Goal: Information Seeking & Learning: Find specific page/section

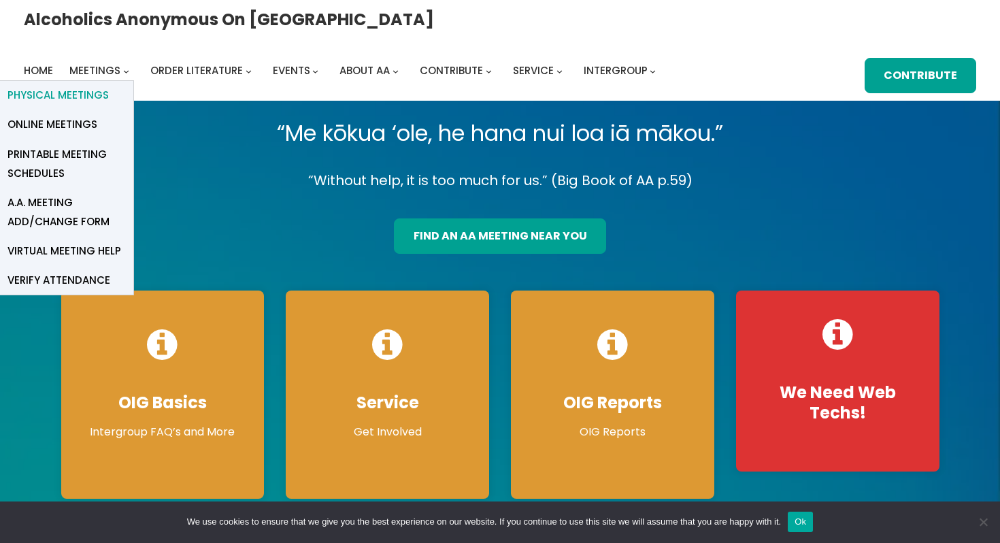
click at [109, 86] on span "Physical Meetings" at bounding box center [57, 95] width 101 height 19
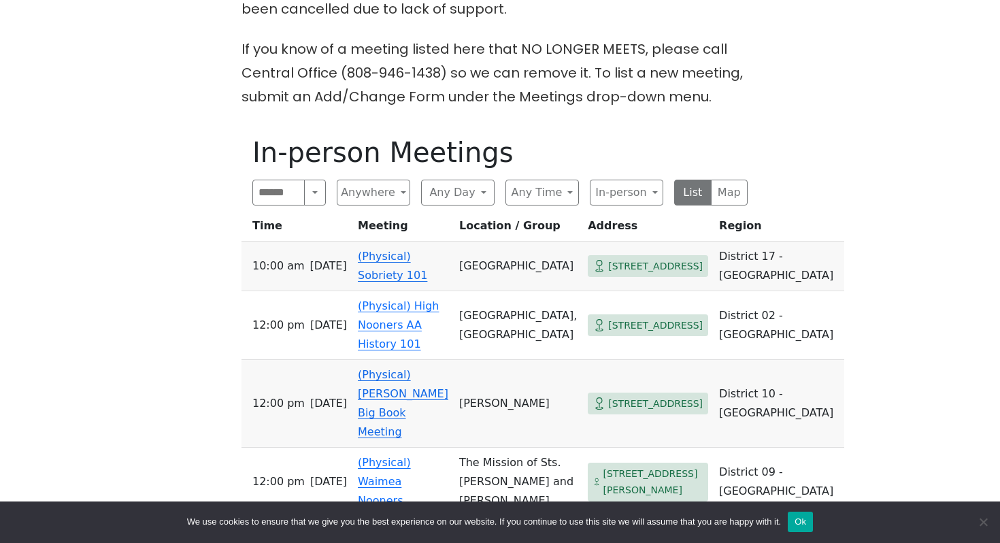
scroll to position [414, 0]
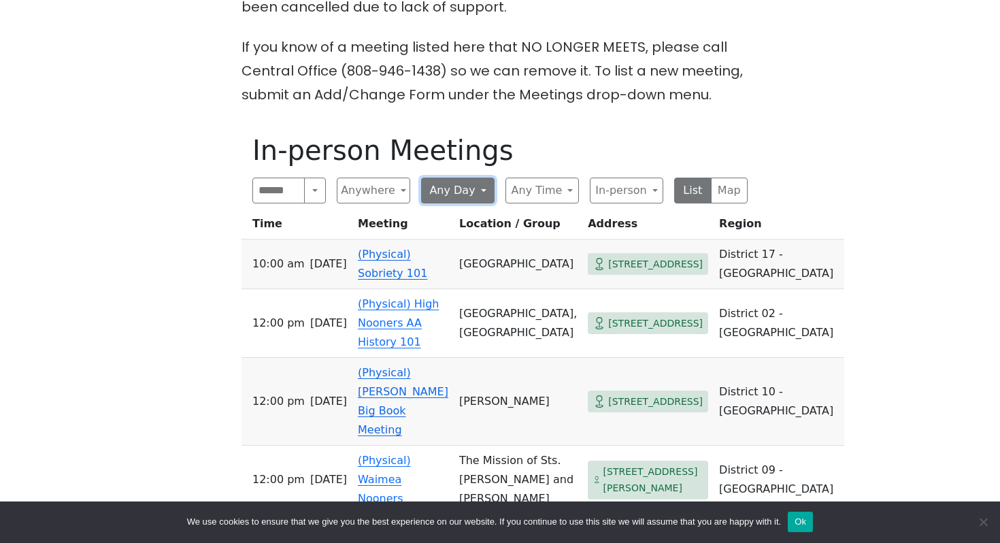
click at [483, 190] on button "Any Day" at bounding box center [457, 191] width 73 height 26
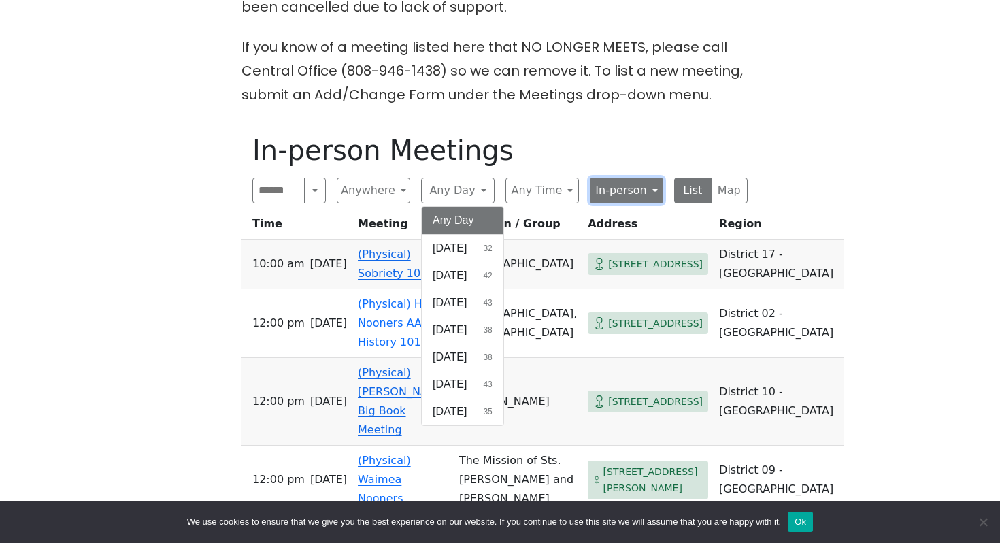
click at [626, 182] on button "In-person" at bounding box center [626, 191] width 73 height 26
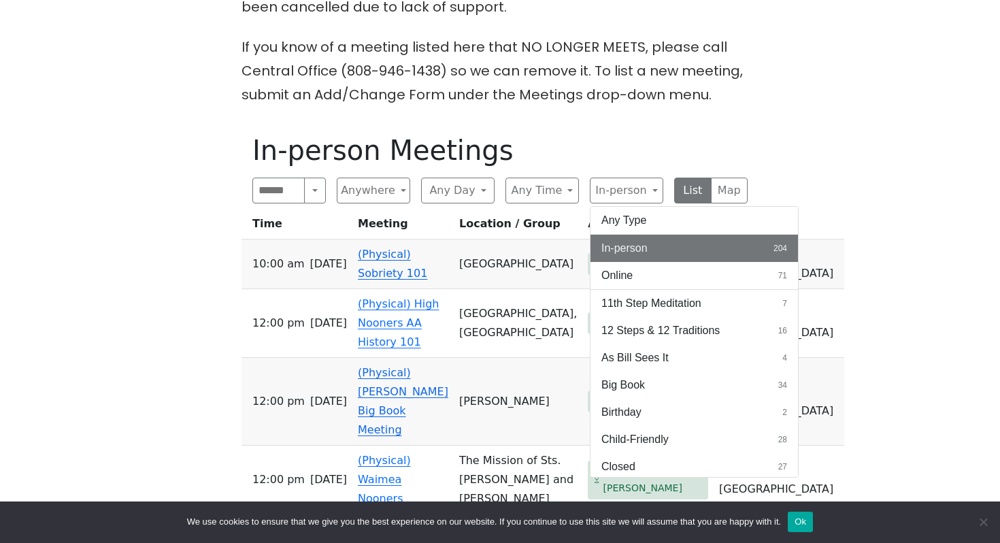
click at [623, 252] on span "In-person" at bounding box center [624, 248] width 46 height 16
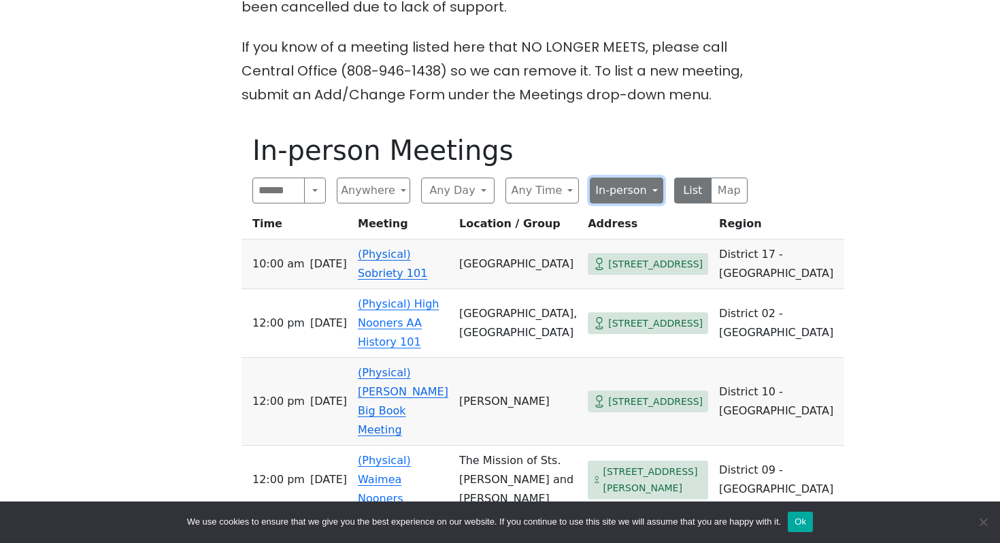
click at [629, 192] on button "In-person" at bounding box center [626, 191] width 73 height 26
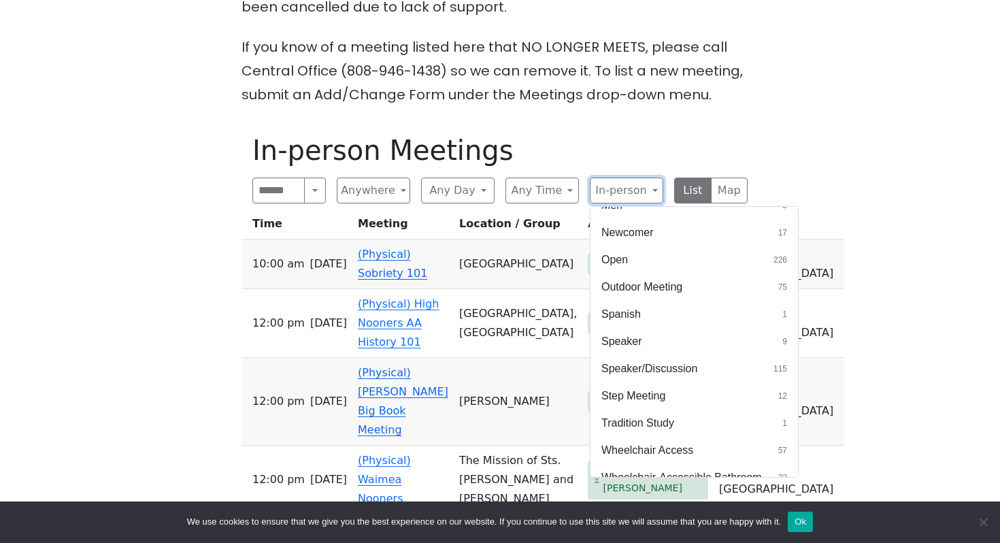
scroll to position [509, 0]
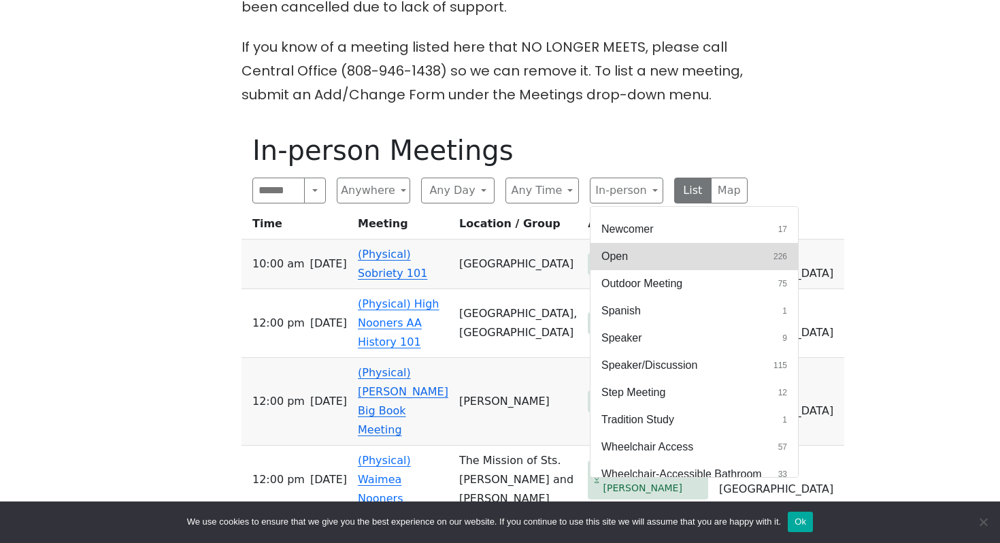
click at [677, 261] on button "Open 226" at bounding box center [693, 256] width 207 height 27
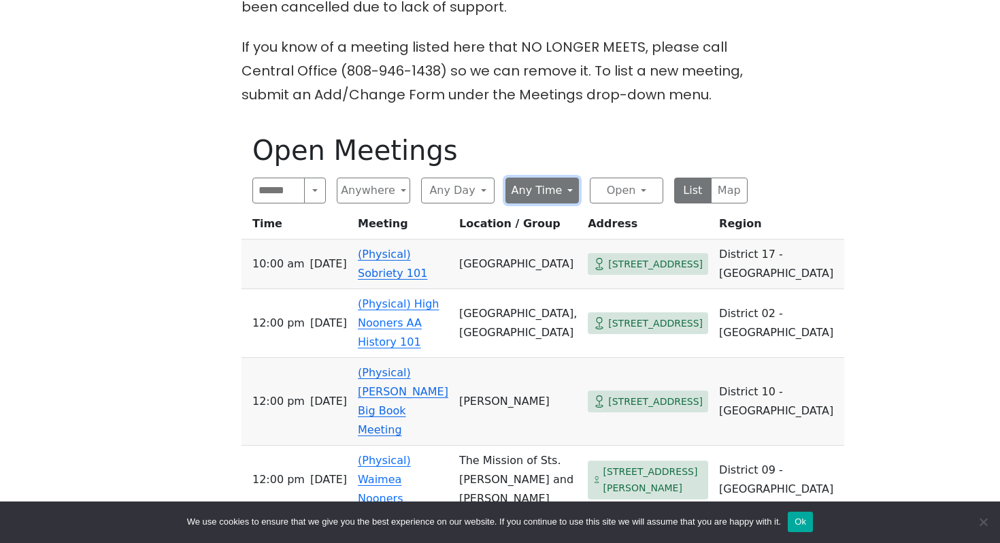
click at [552, 186] on button "Any Time" at bounding box center [541, 191] width 73 height 26
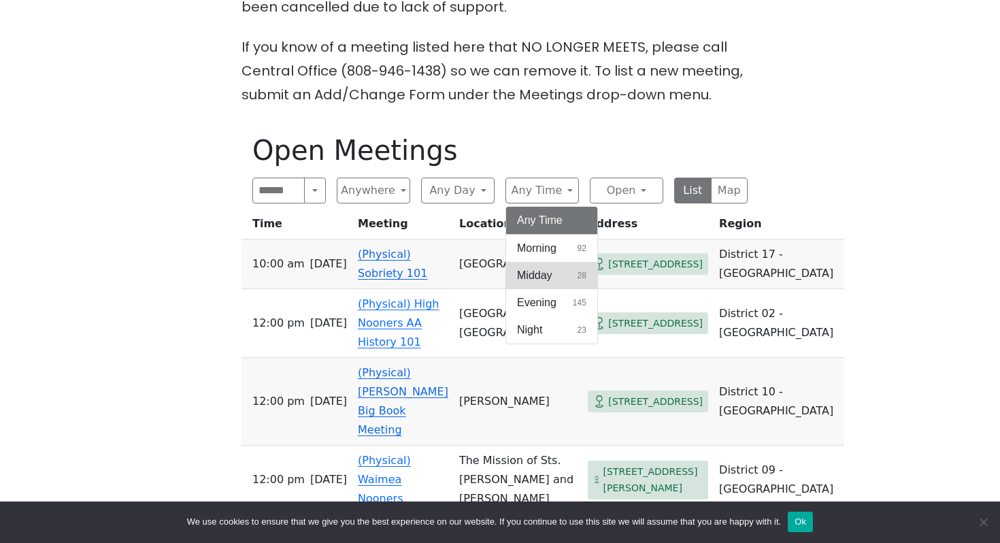
click at [565, 275] on button "Midday 28" at bounding box center [551, 275] width 91 height 27
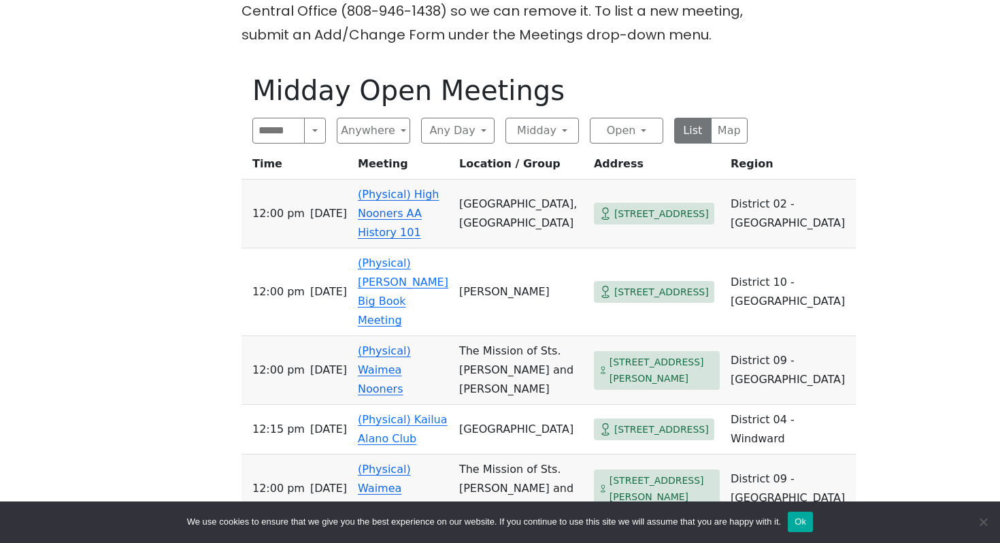
scroll to position [480, 0]
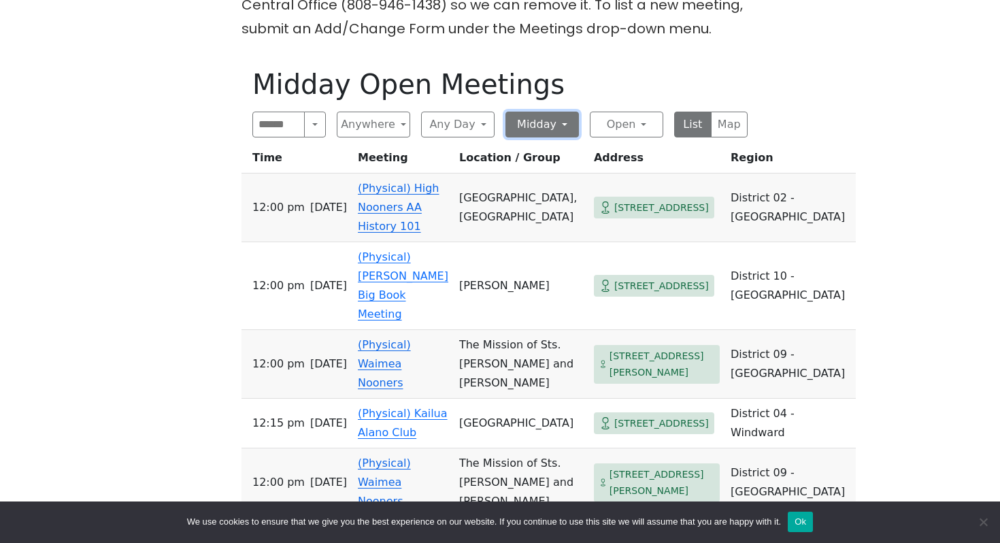
click at [550, 127] on button "Midday" at bounding box center [541, 125] width 73 height 26
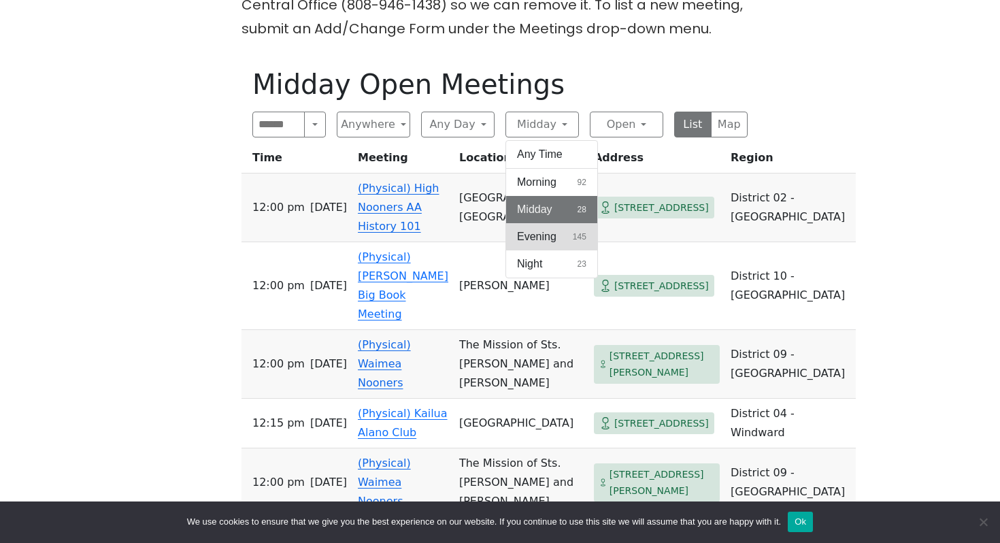
click at [556, 231] on span "Evening" at bounding box center [536, 237] width 39 height 16
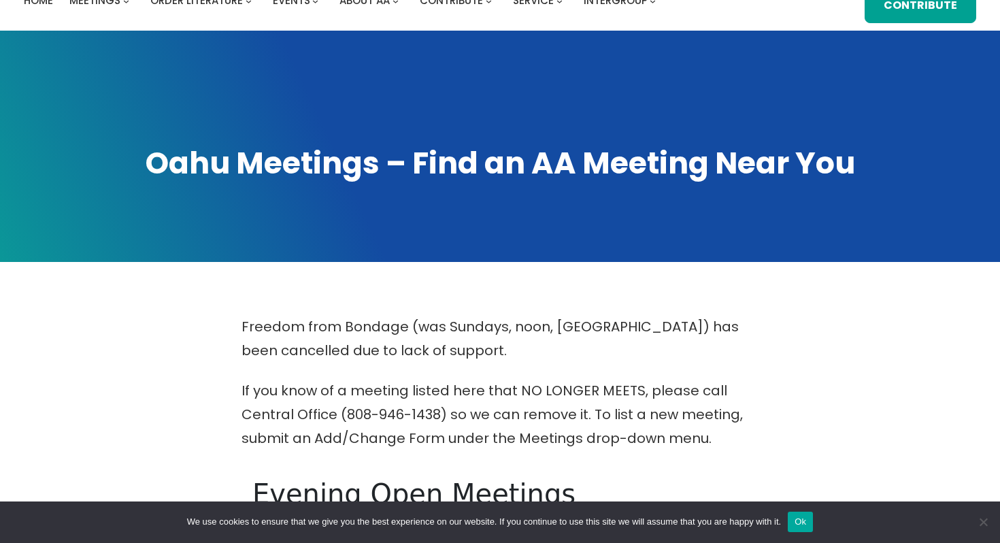
scroll to position [25, 0]
